Goal: Information Seeking & Learning: Learn about a topic

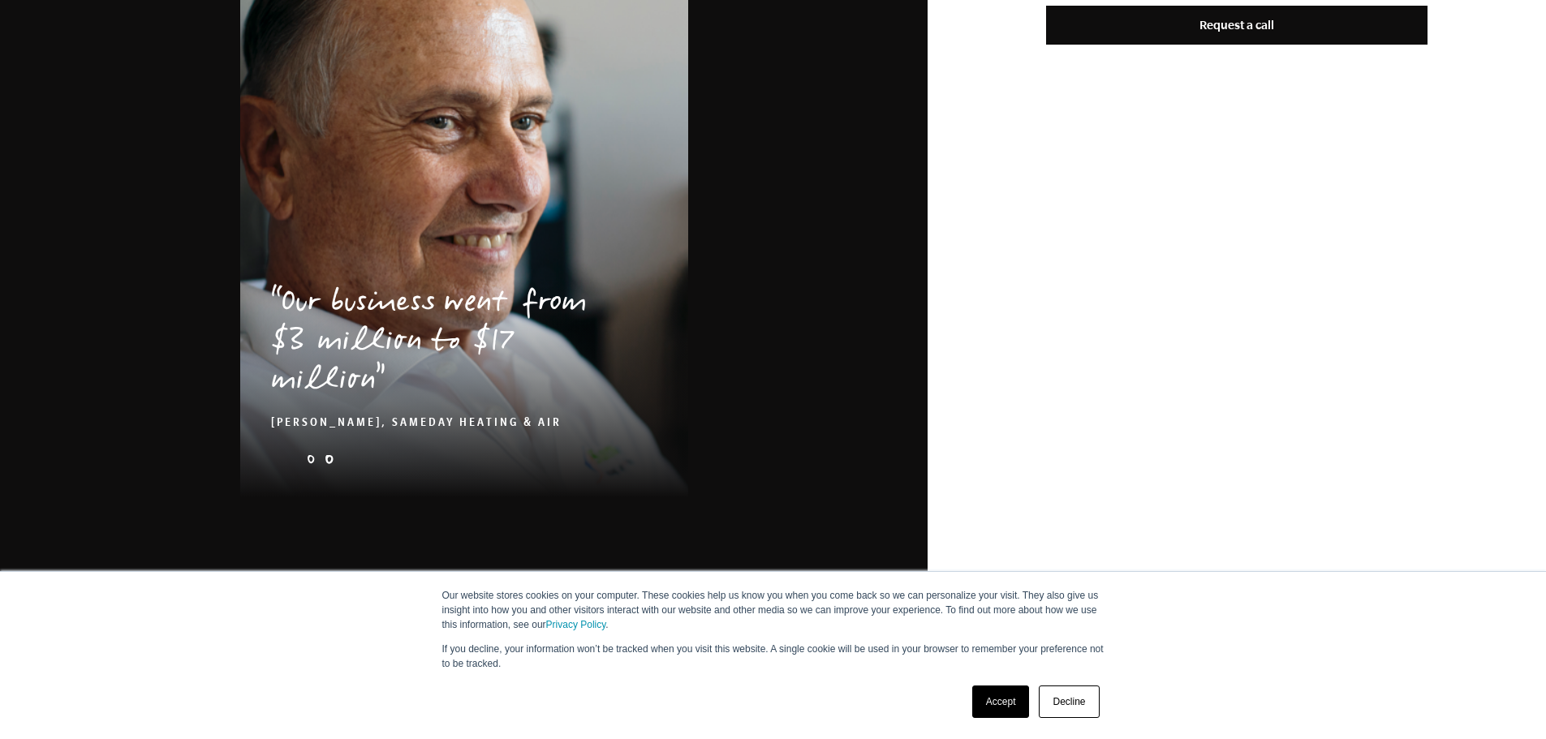
scroll to position [1088, 0]
click at [1070, 698] on link "Decline" at bounding box center [1069, 702] width 60 height 32
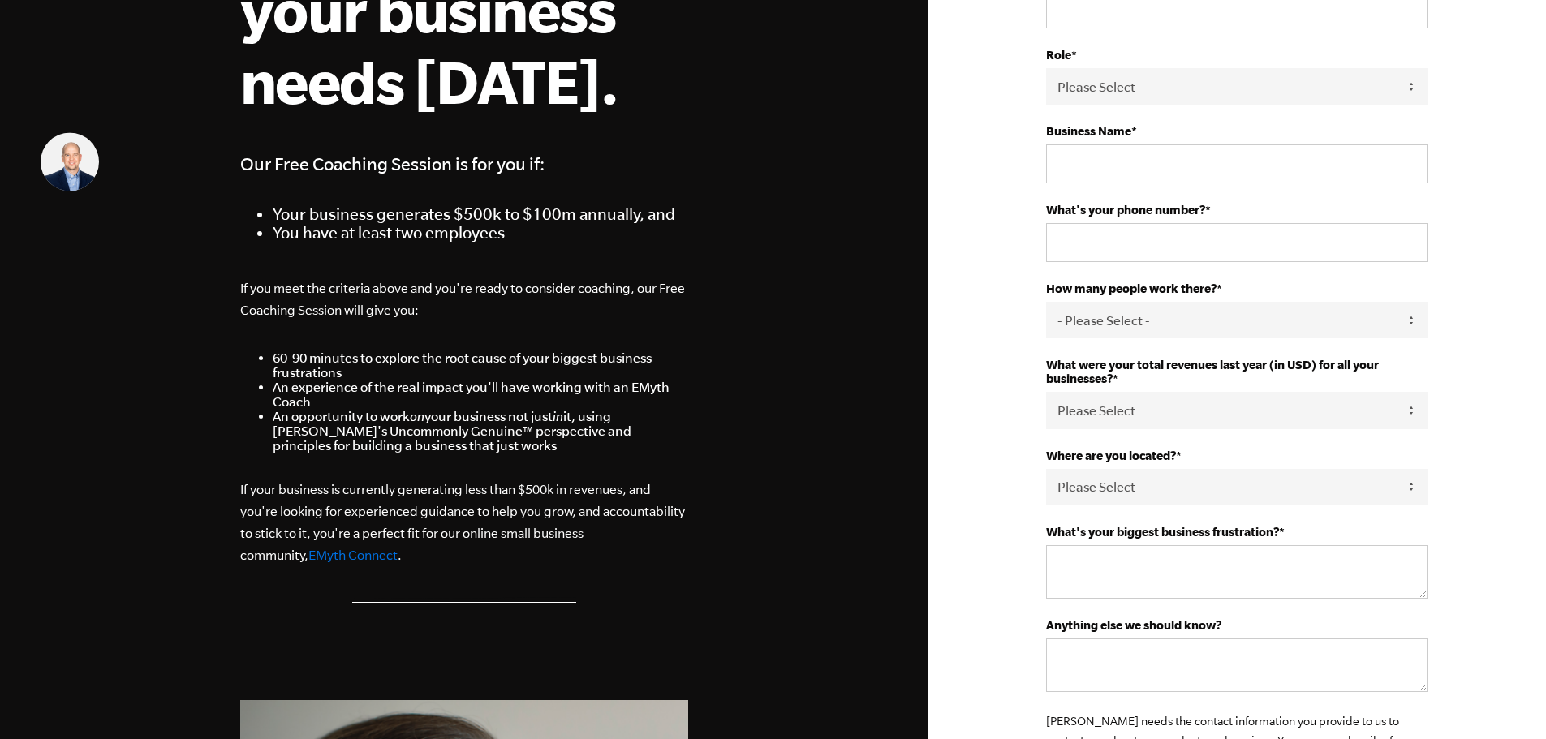
scroll to position [0, 0]
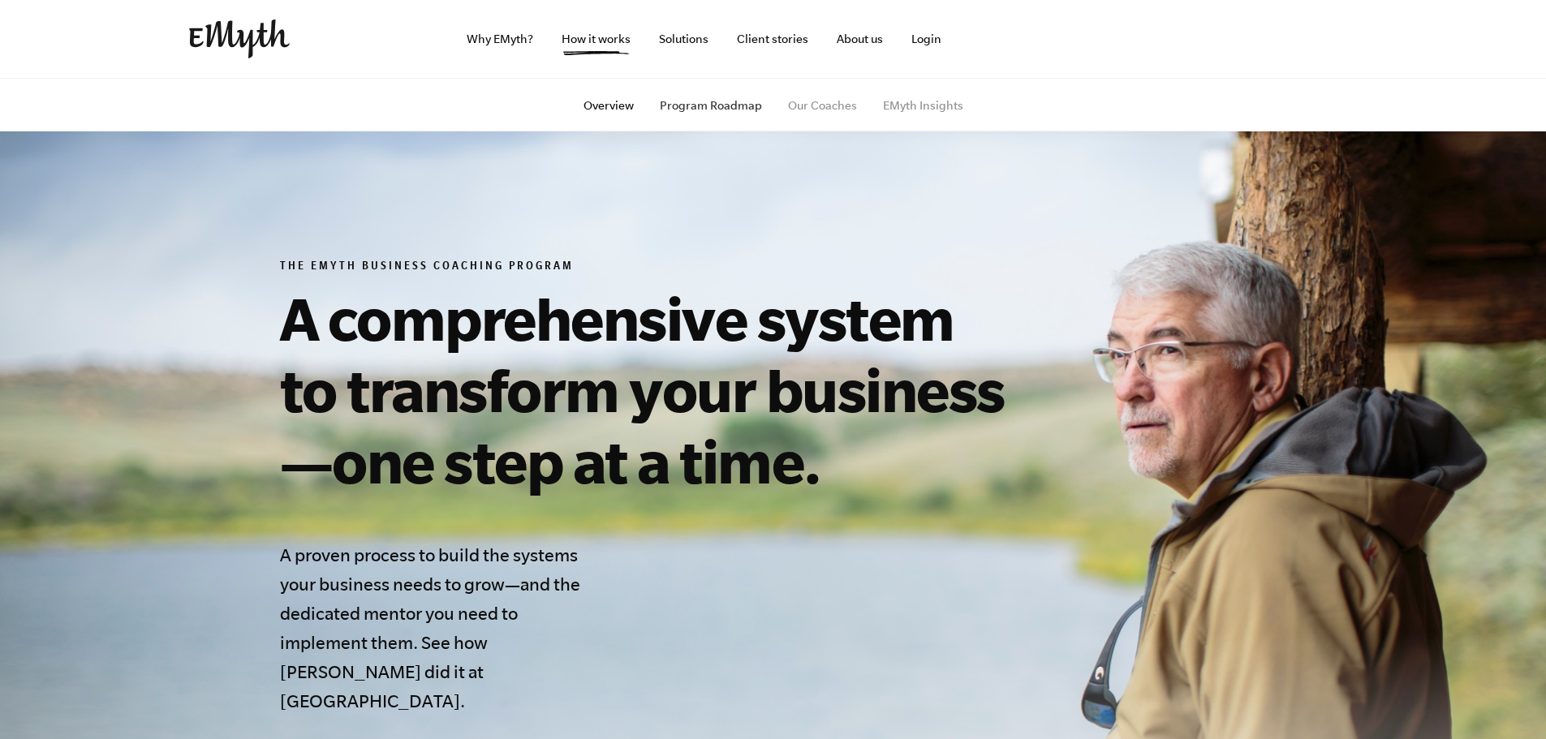
click at [725, 110] on link "Program Roadmap" at bounding box center [711, 105] width 102 height 13
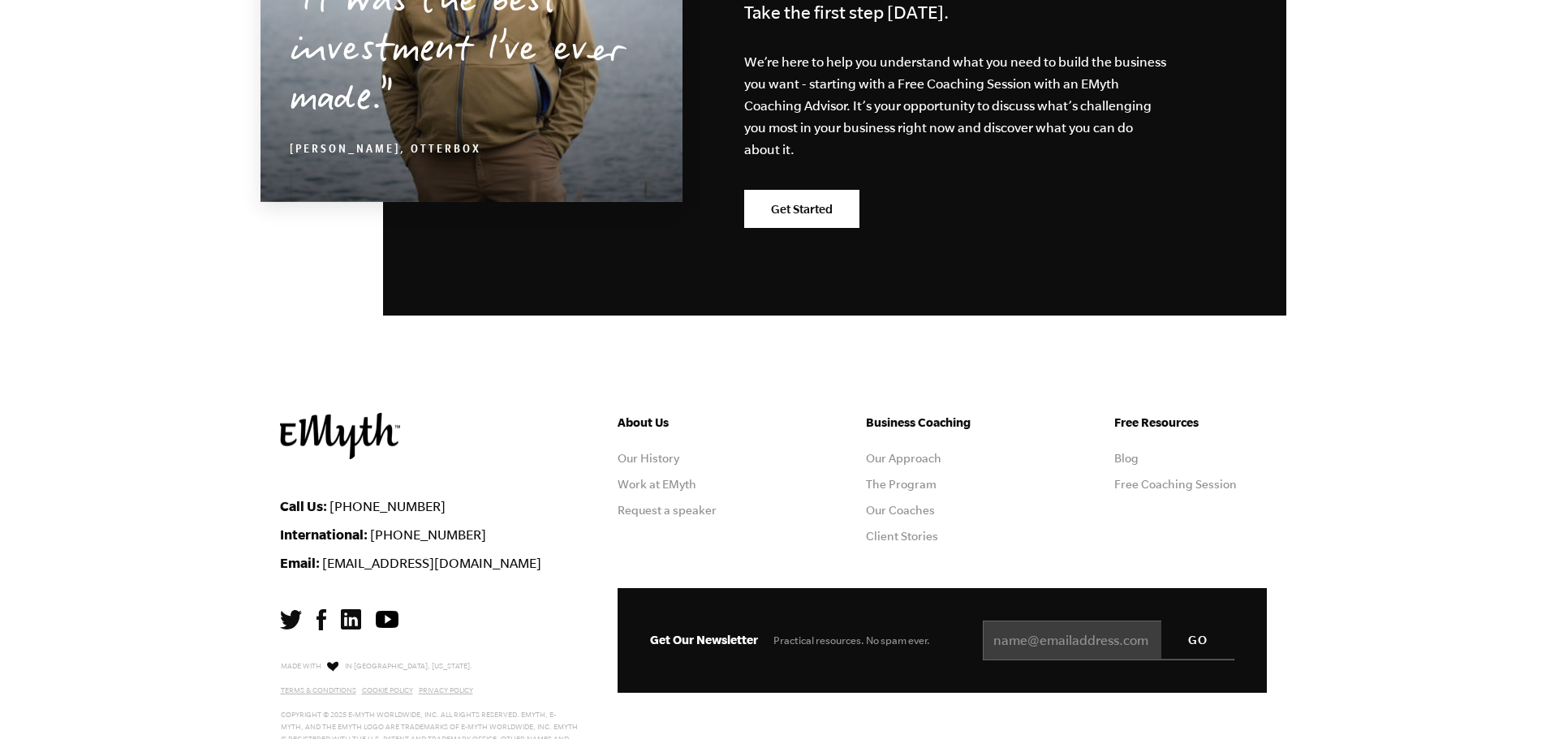
scroll to position [4581, 0]
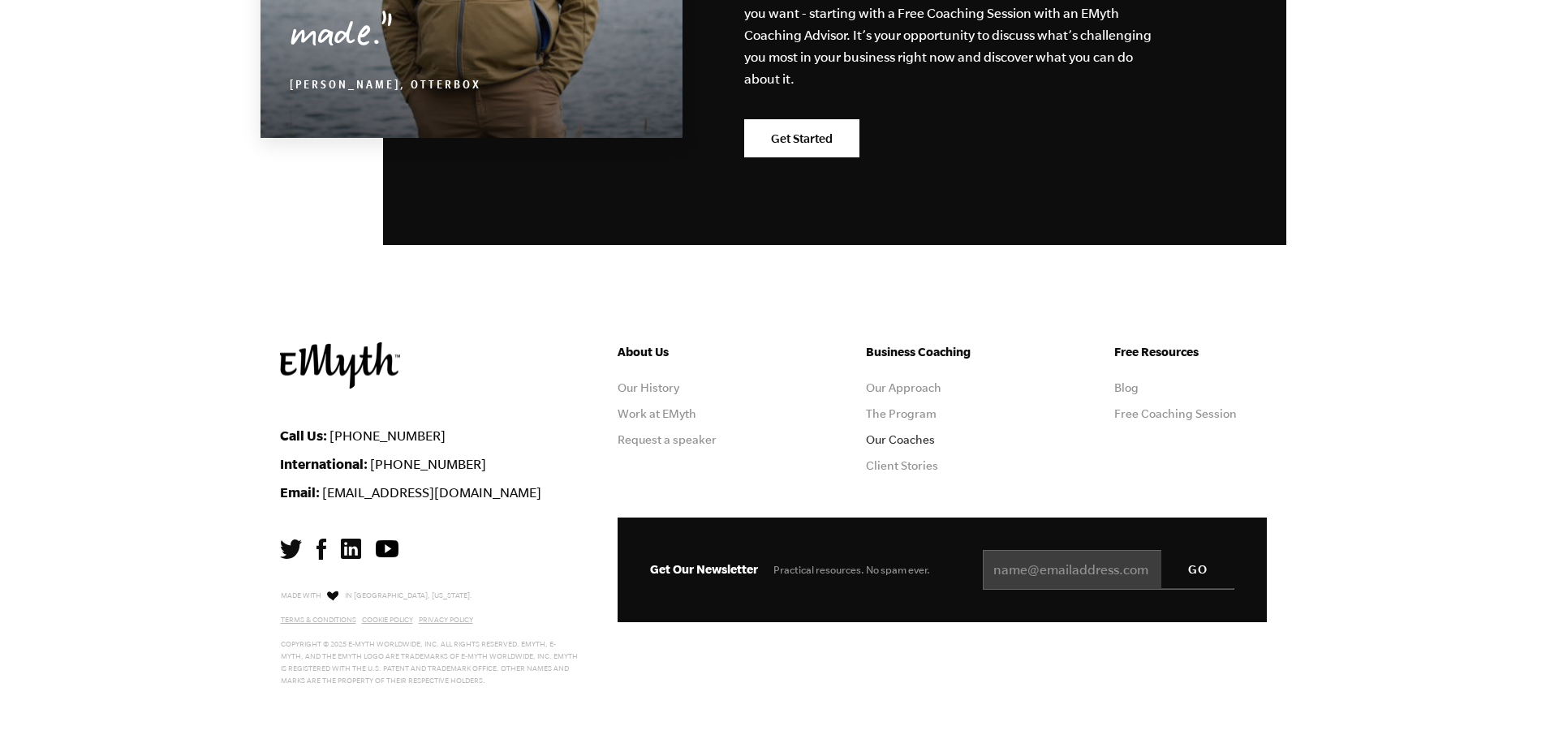
click at [908, 441] on link "Our Coaches" at bounding box center [900, 439] width 69 height 13
